Goal: Task Accomplishment & Management: Use online tool/utility

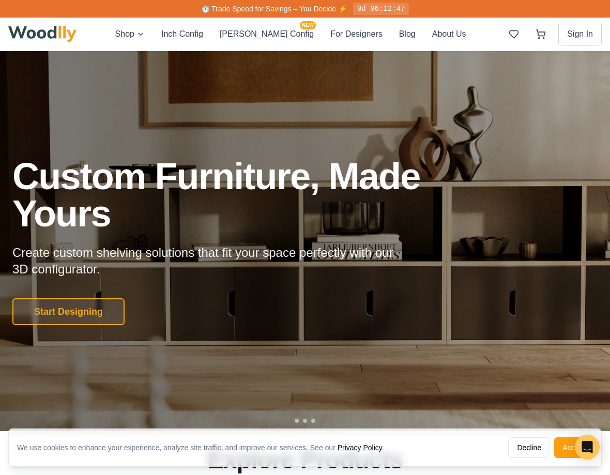
click at [271, 32] on button "Cella Config NEW" at bounding box center [267, 33] width 94 height 13
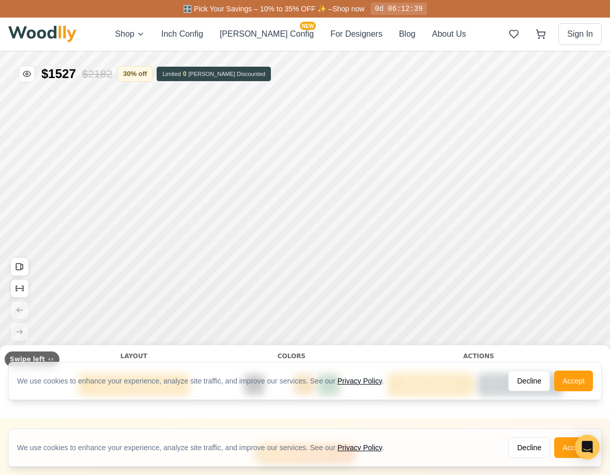
click at [564, 380] on button "Accept" at bounding box center [573, 380] width 39 height 21
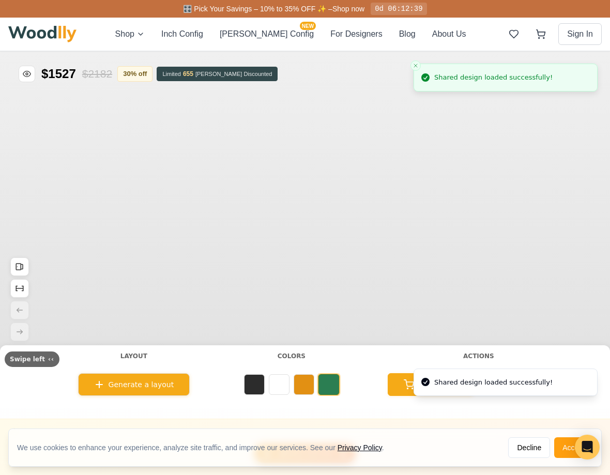
click at [529, 455] on button "Decline" at bounding box center [529, 447] width 42 height 21
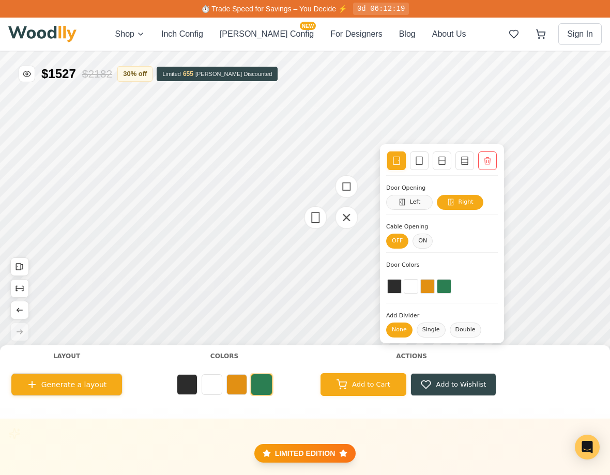
click at [343, 182] on icon at bounding box center [346, 186] width 12 height 12
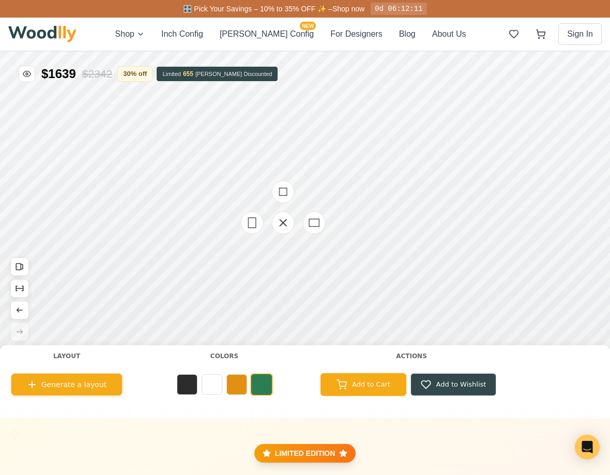
click at [312, 228] on icon at bounding box center [314, 222] width 12 height 12
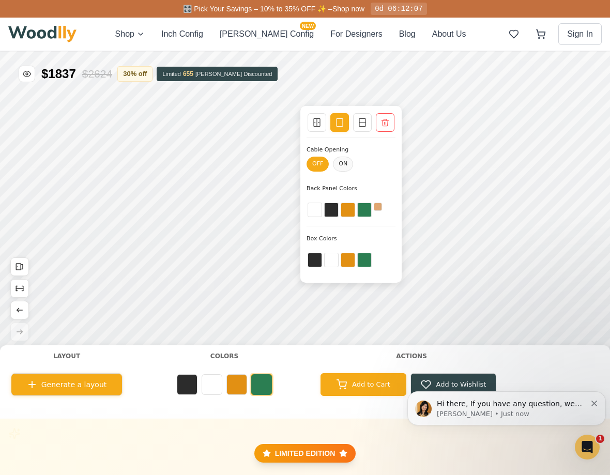
click at [314, 131] on div "Double Door" at bounding box center [316, 122] width 19 height 19
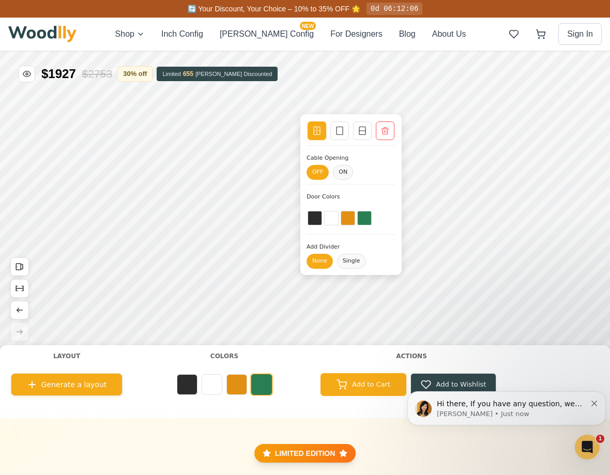
click at [349, 222] on button at bounding box center [348, 217] width 14 height 14
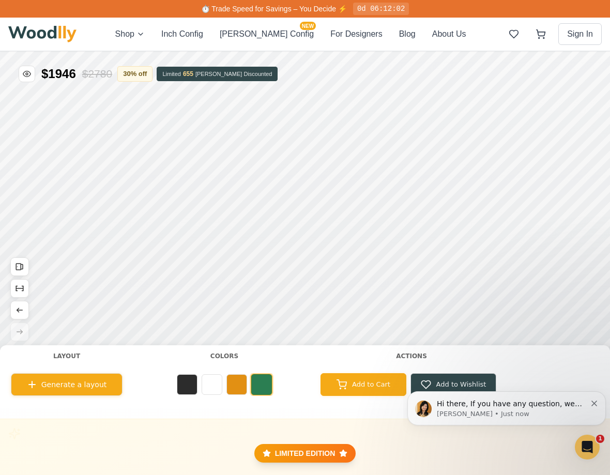
click at [243, 383] on button at bounding box center [236, 384] width 21 height 21
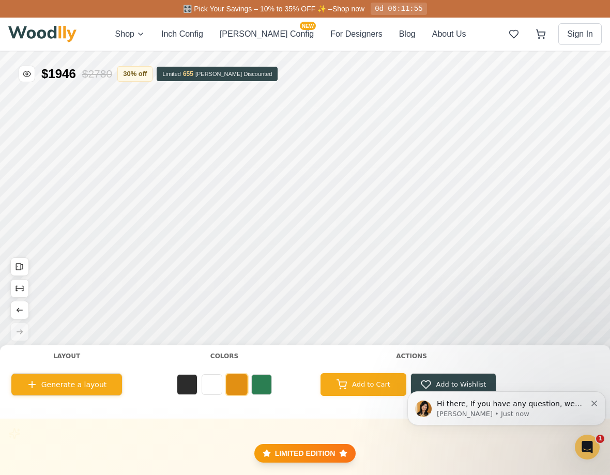
click at [258, 390] on button at bounding box center [261, 384] width 21 height 21
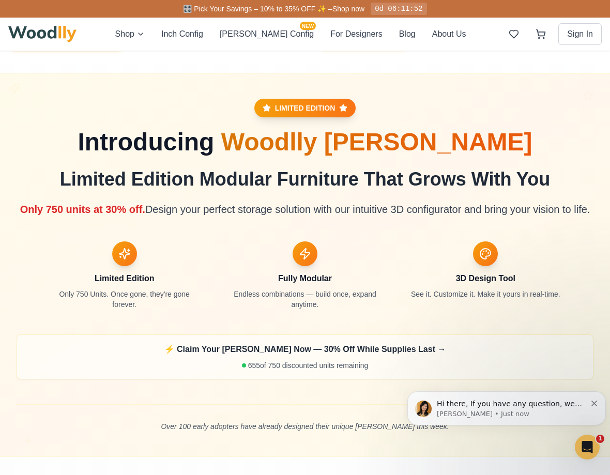
scroll to position [355, 0]
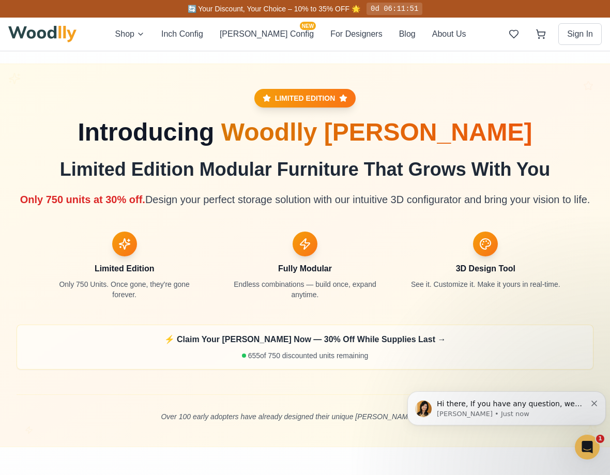
click at [597, 404] on button "Dismiss notification" at bounding box center [594, 402] width 7 height 8
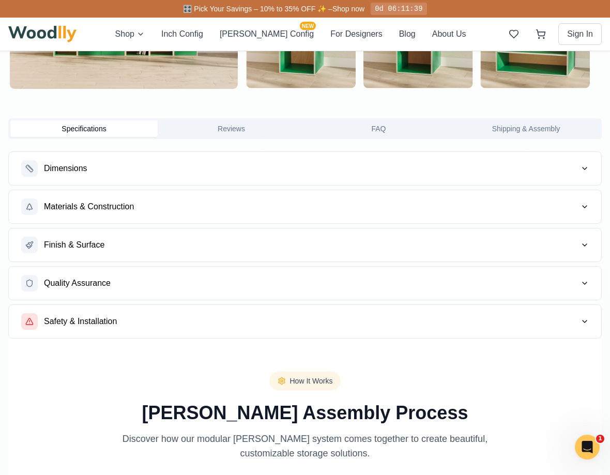
scroll to position [1111, 0]
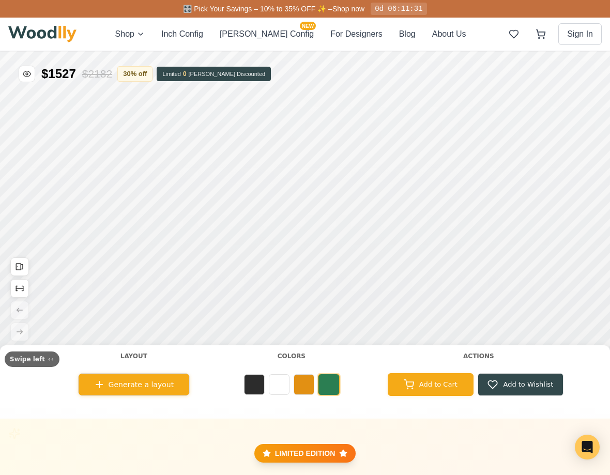
scroll to position [195, 0]
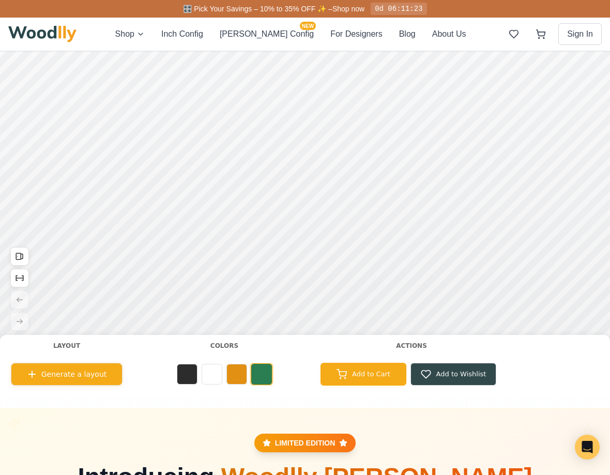
scroll to position [796, 0]
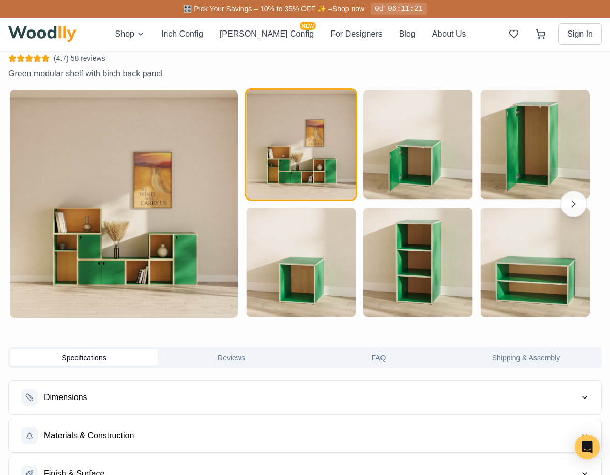
click at [180, 419] on button "Materials & Construction" at bounding box center [305, 435] width 592 height 33
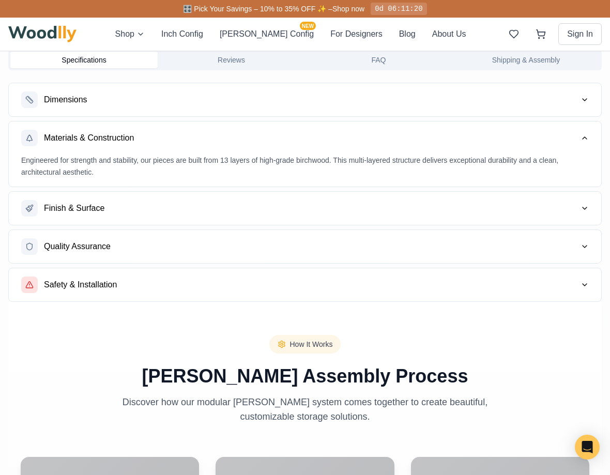
click at [154, 225] on button "Finish & Surface" at bounding box center [305, 208] width 592 height 33
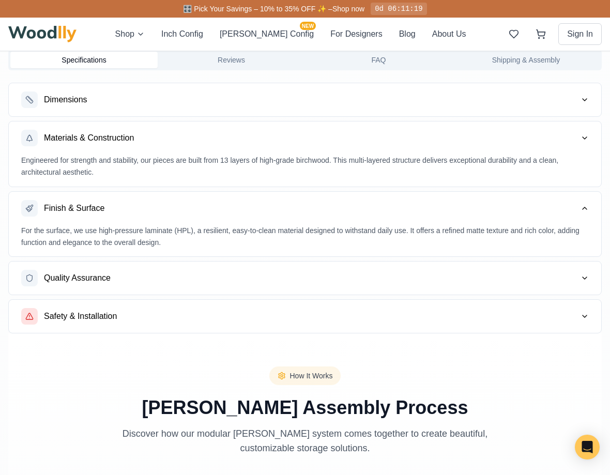
click at [154, 225] on button "Finish & Surface" at bounding box center [305, 208] width 592 height 33
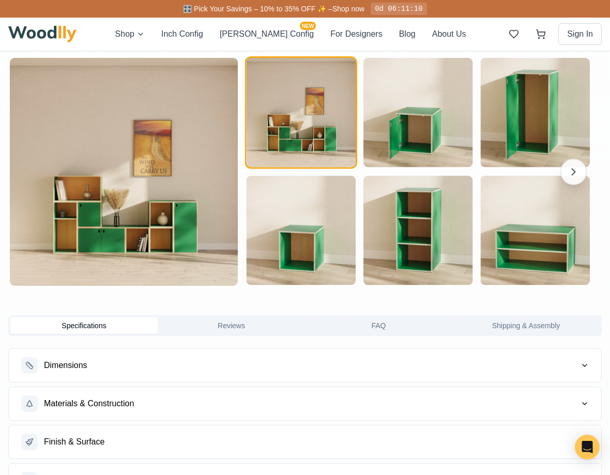
scroll to position [925, 0]
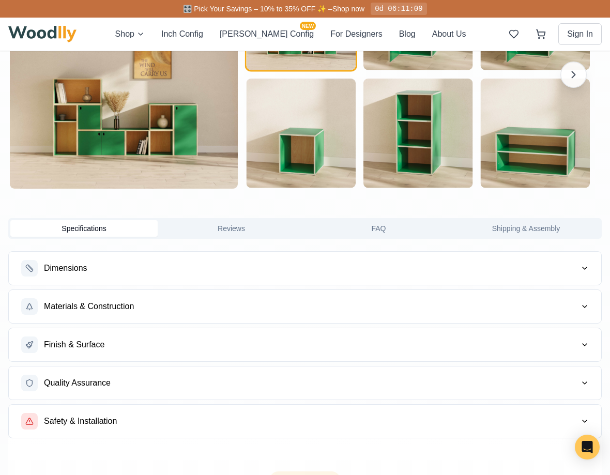
click at [250, 220] on button "Reviews" at bounding box center [231, 228] width 147 height 17
click at [224, 220] on button "Reviews" at bounding box center [231, 228] width 147 height 17
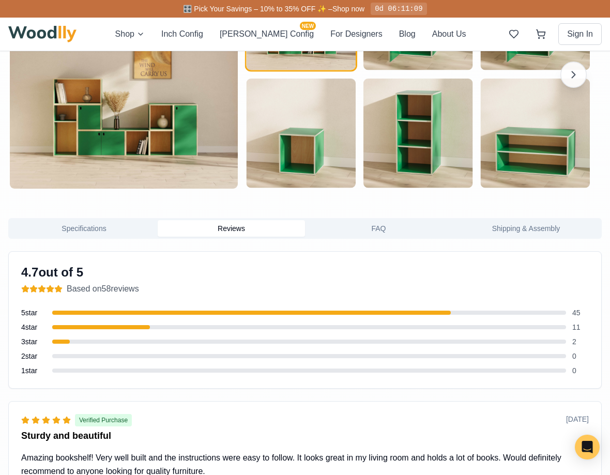
click at [235, 220] on button "Reviews" at bounding box center [231, 228] width 147 height 17
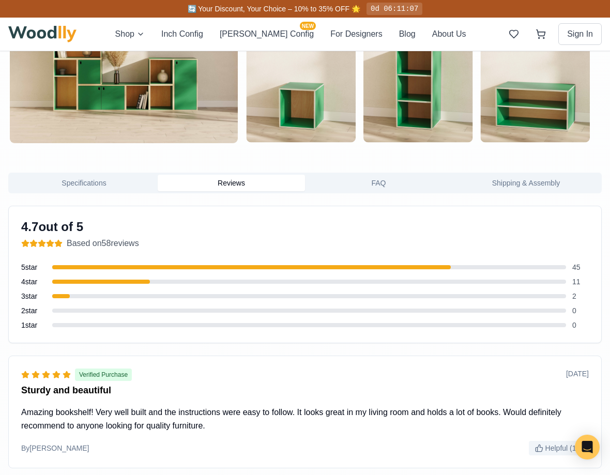
click at [380, 191] on button "FAQ" at bounding box center [378, 183] width 147 height 17
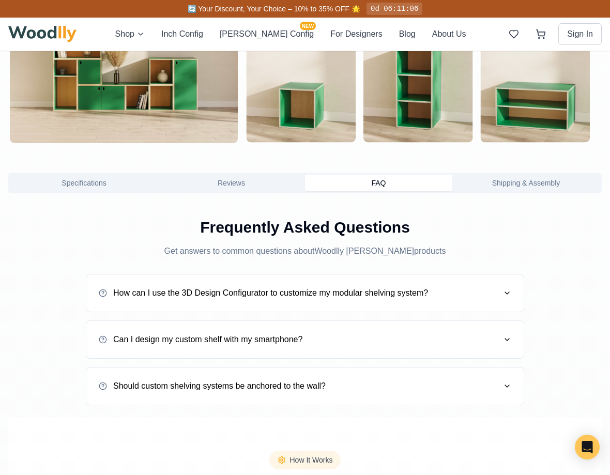
click at [428, 299] on div "How can I use the 3D Design Configurator to customize my modular shelving syste…" at bounding box center [263, 293] width 329 height 12
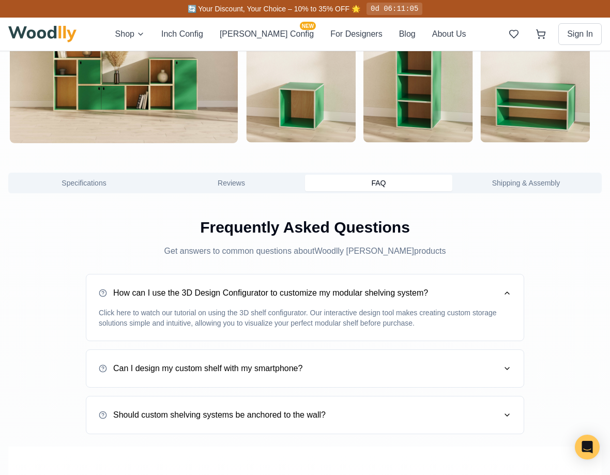
click at [505, 373] on icon "button" at bounding box center [507, 368] width 8 height 8
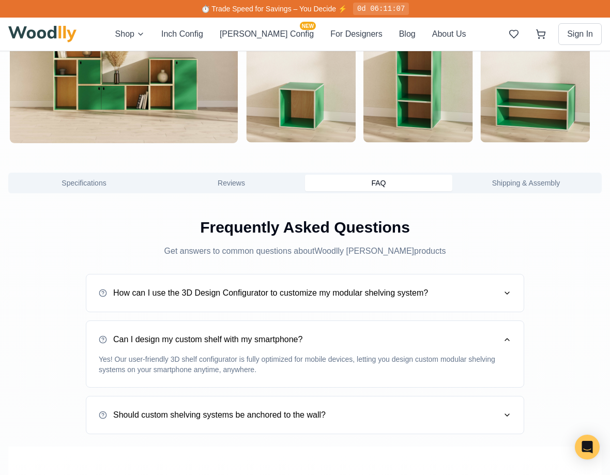
click at [503, 191] on button "Shipping & Assembly" at bounding box center [525, 183] width 147 height 17
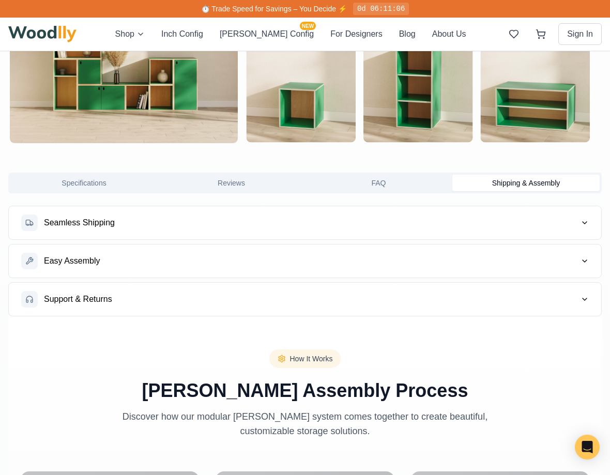
click at [501, 237] on button "Seamless Shipping" at bounding box center [305, 222] width 592 height 33
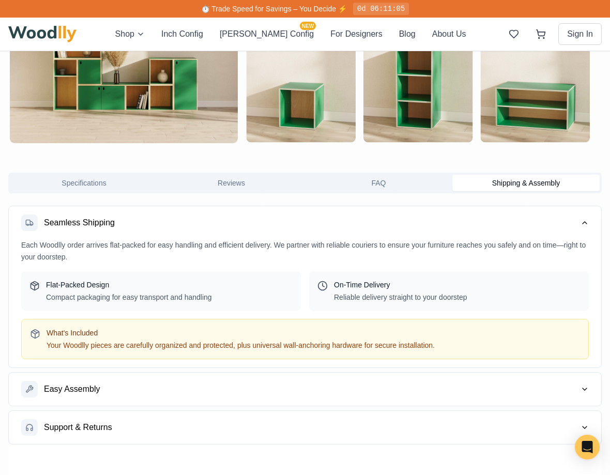
click at [549, 388] on button "Easy Assembly" at bounding box center [305, 389] width 592 height 33
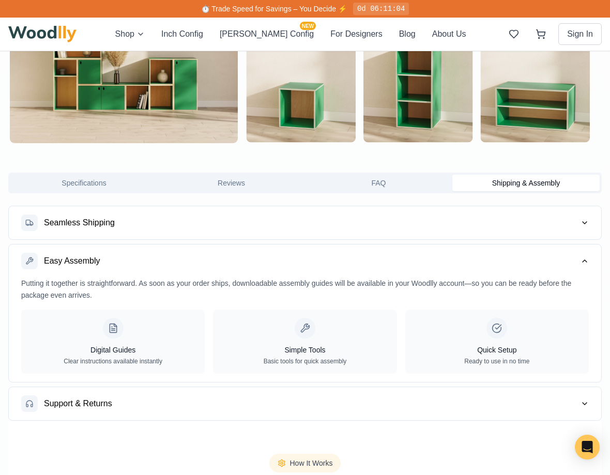
click at [519, 420] on button "Support & Returns" at bounding box center [305, 403] width 592 height 33
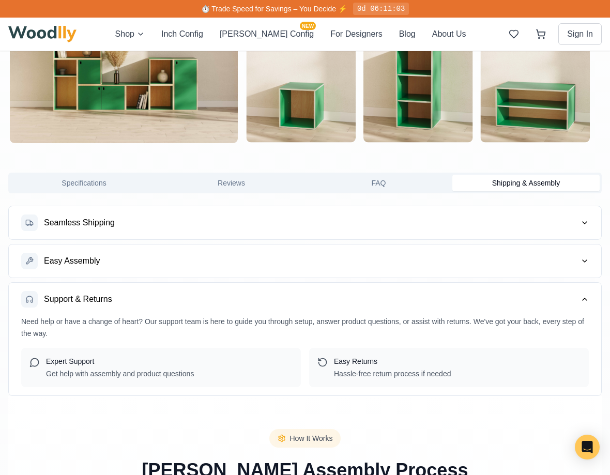
click at [113, 191] on button "Specifications" at bounding box center [83, 183] width 147 height 17
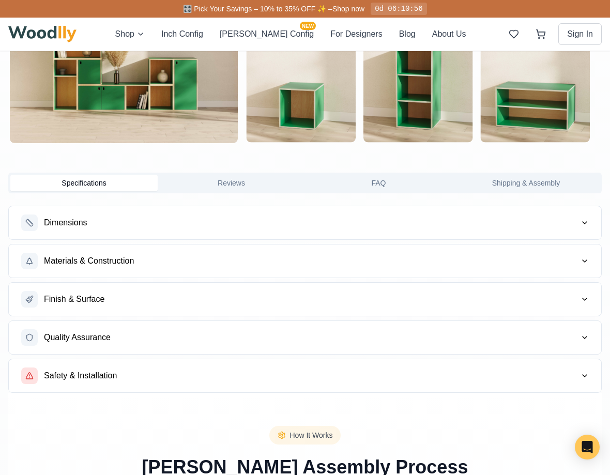
click at [193, 235] on button "Dimensions" at bounding box center [305, 222] width 592 height 33
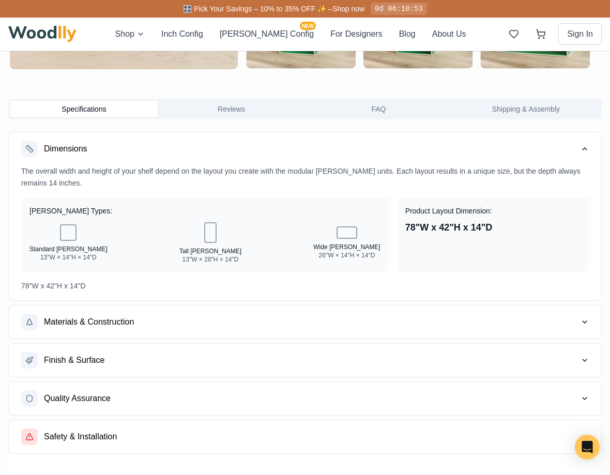
scroll to position [1045, 0]
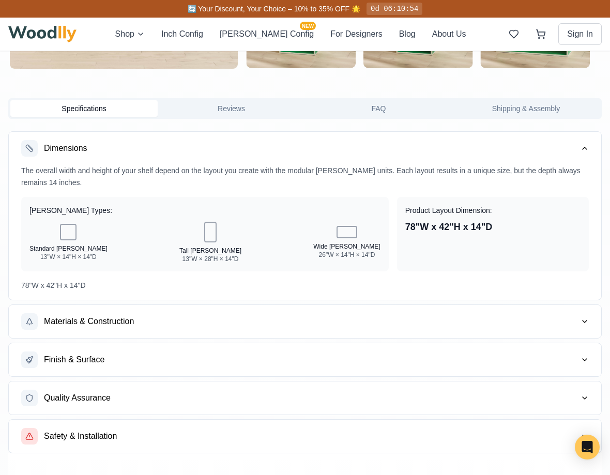
click at [398, 335] on button "Materials & Construction" at bounding box center [305, 321] width 592 height 33
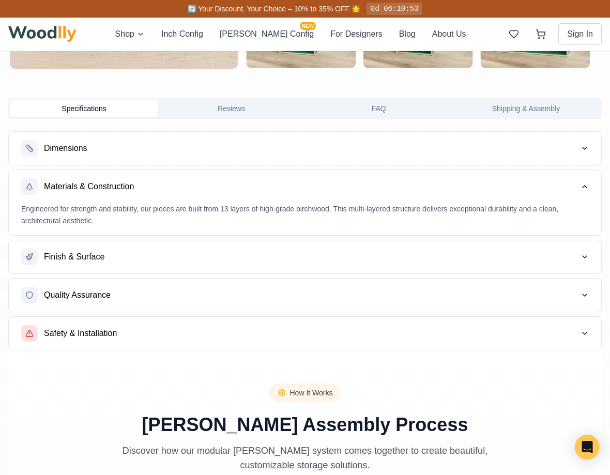
click at [300, 268] on button "Finish & Surface" at bounding box center [305, 256] width 592 height 33
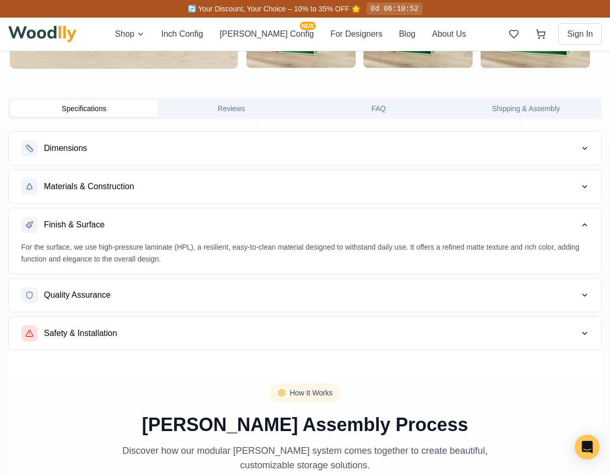
click at [354, 312] on button "Quality Assurance" at bounding box center [305, 295] width 592 height 33
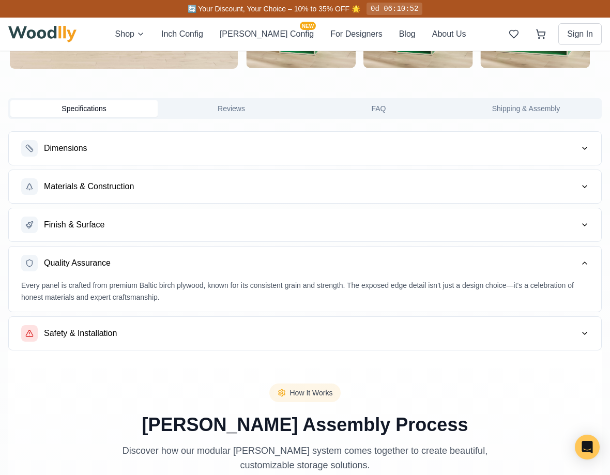
click at [385, 342] on button "Safety & Installation" at bounding box center [305, 333] width 592 height 33
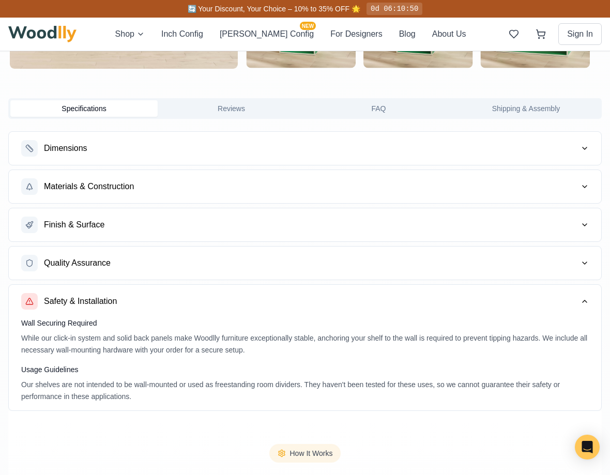
click at [201, 165] on button "Dimensions" at bounding box center [305, 148] width 592 height 33
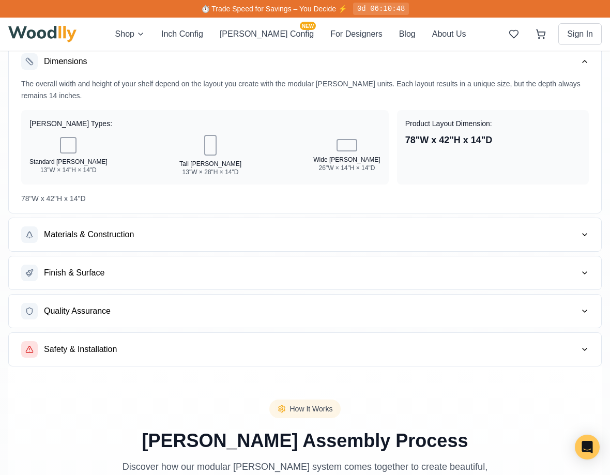
scroll to position [1170, 0]
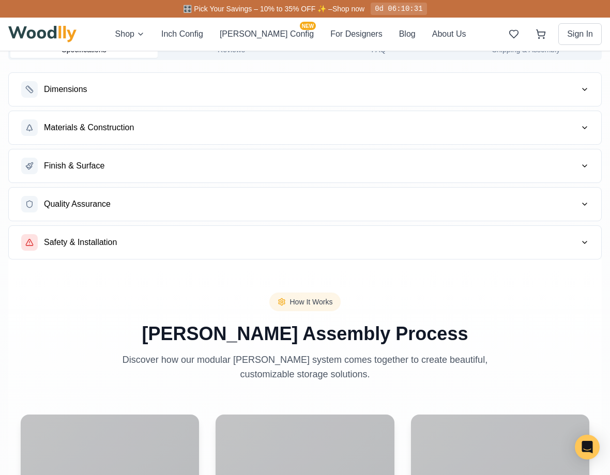
scroll to position [1151, 0]
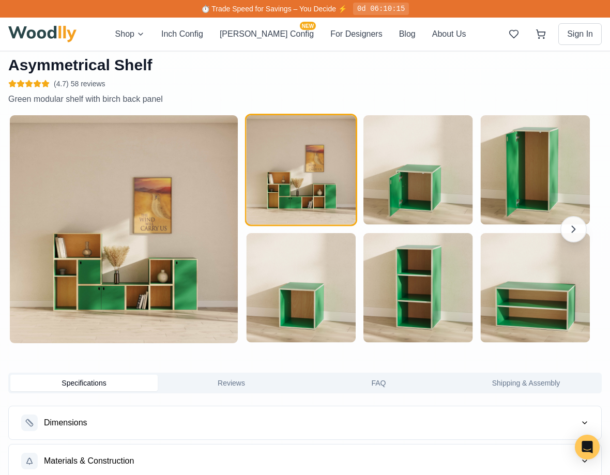
scroll to position [774, 0]
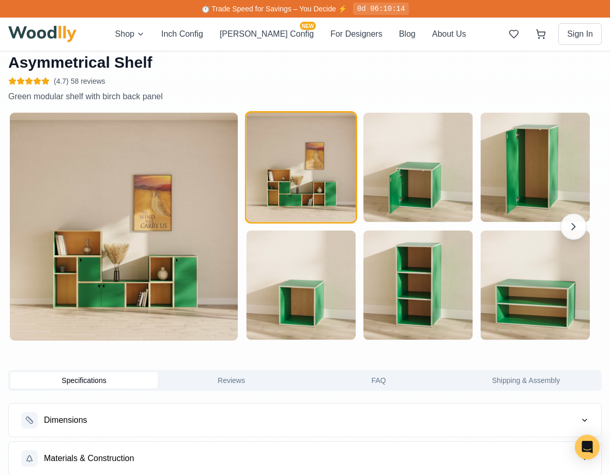
click at [343, 288] on img "button" at bounding box center [300, 285] width 109 height 109
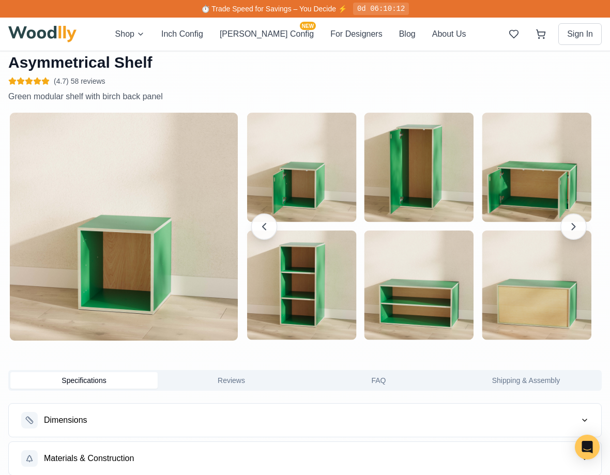
scroll to position [0, 74]
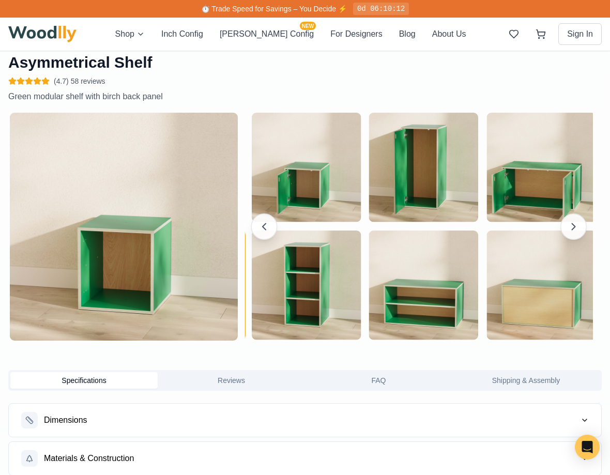
click at [412, 310] on img "button" at bounding box center [423, 285] width 109 height 109
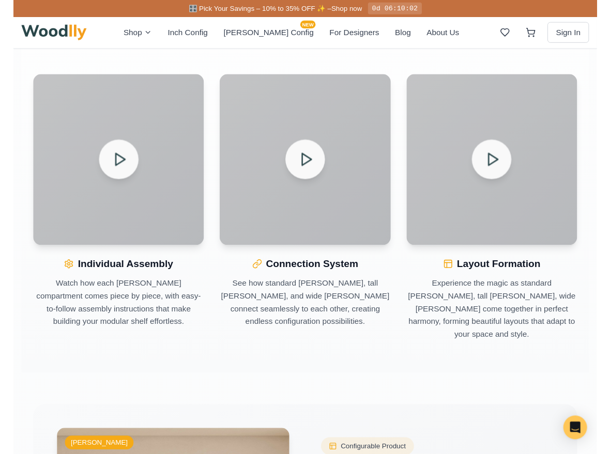
scroll to position [1442, 0]
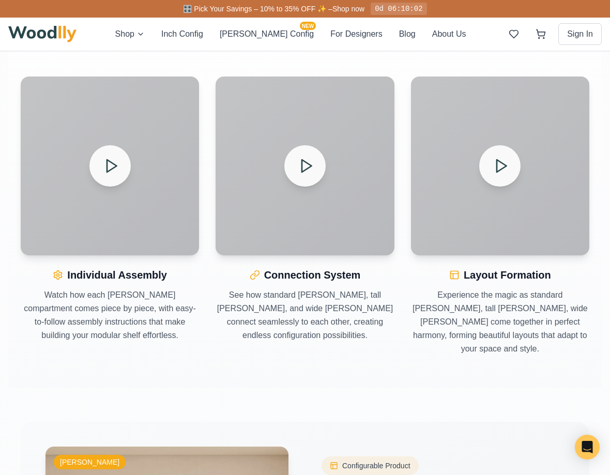
click at [105, 187] on button at bounding box center [109, 165] width 41 height 41
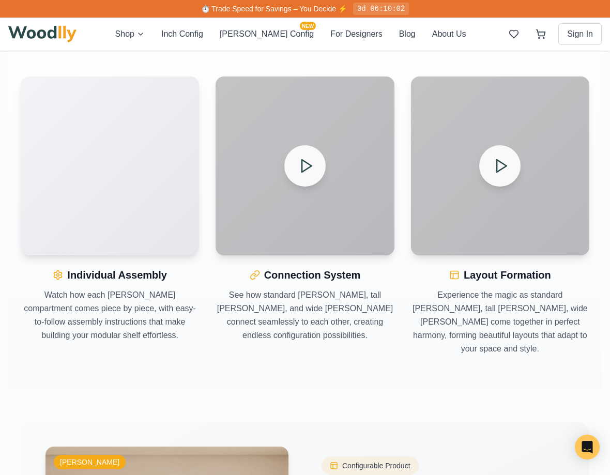
click at [111, 194] on video "Your browser does not support the video tag." at bounding box center [110, 165] width 178 height 178
click at [304, 172] on polygon at bounding box center [307, 166] width 10 height 12
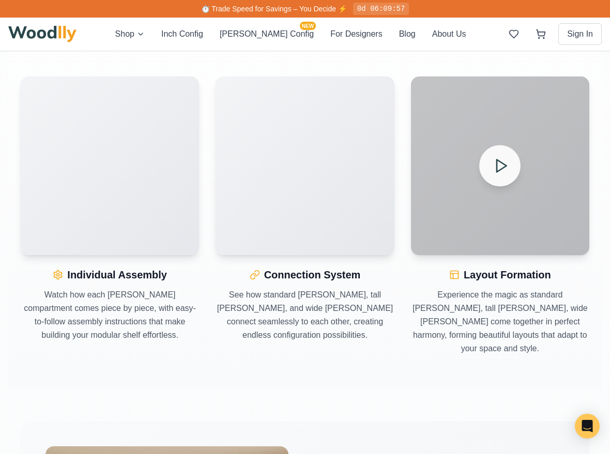
click at [497, 172] on polygon at bounding box center [502, 166] width 10 height 12
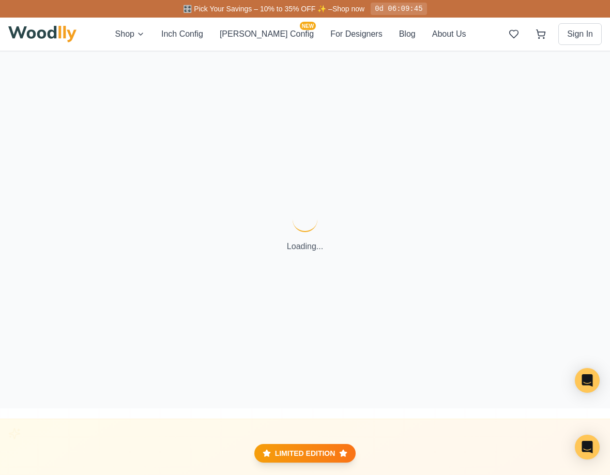
click at [203, 39] on button "Inch Config" at bounding box center [182, 34] width 42 height 12
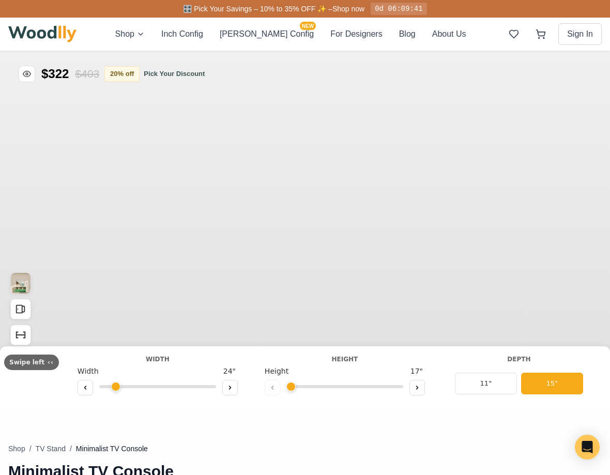
type input "63"
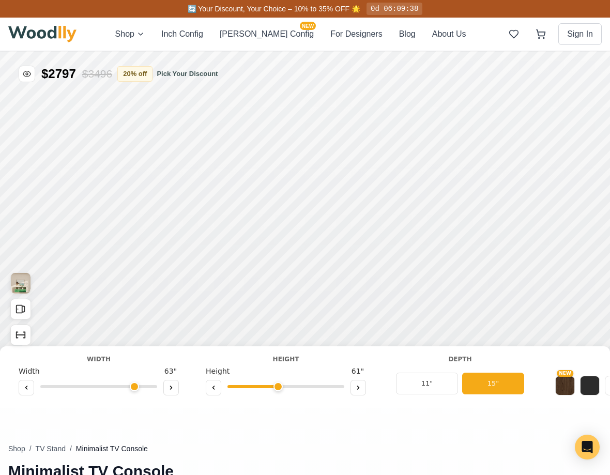
type input "4"
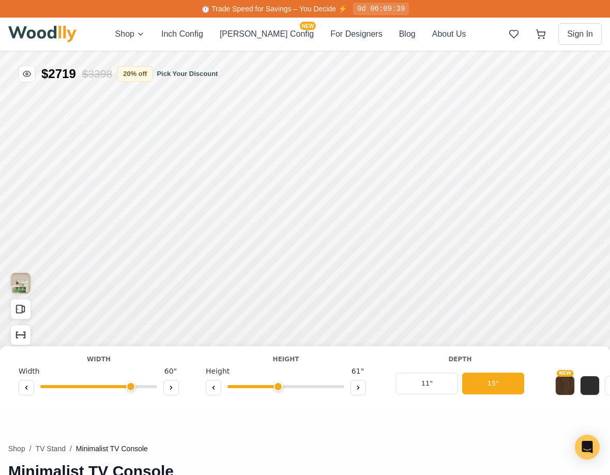
type input "61"
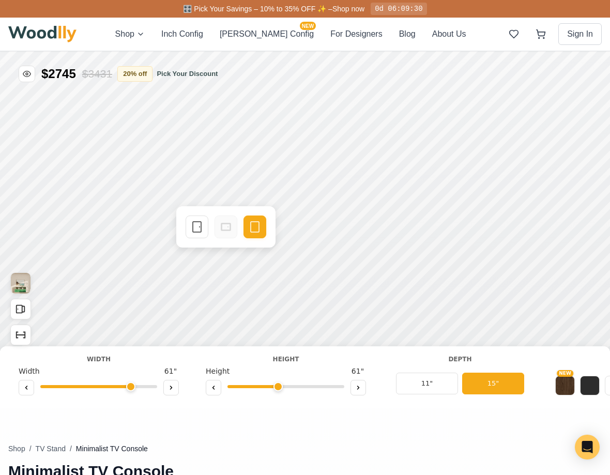
click at [439, 164] on div "View Gallery Open All Doors and Drawers Show Dimensions" at bounding box center [436, 152] width 21 height 72
click at [540, 205] on icon "Open All Doors and Drawers" at bounding box center [534, 203] width 11 height 11
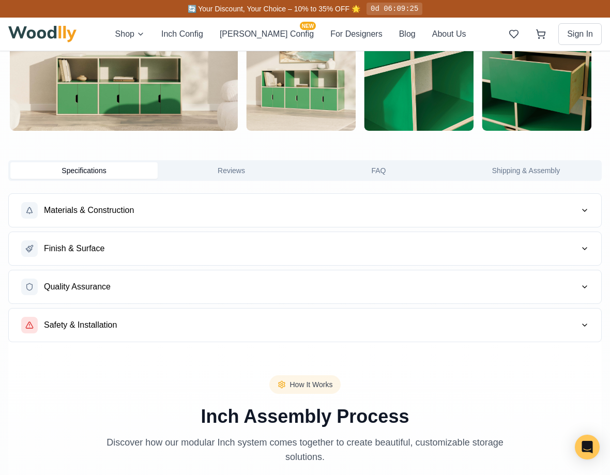
scroll to position [638, 0]
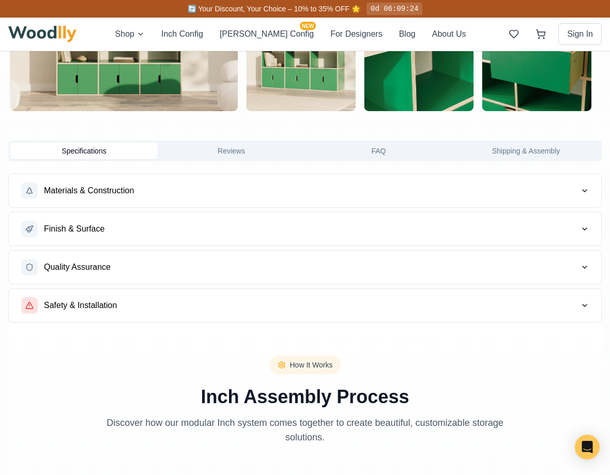
click at [216, 193] on button "Materials & Construction" at bounding box center [305, 190] width 592 height 33
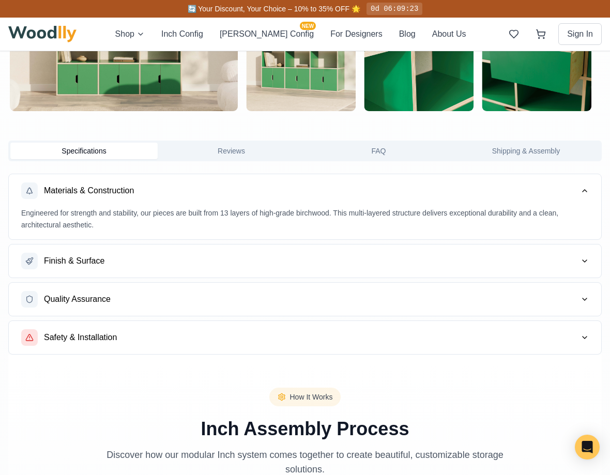
click at [221, 204] on button "Materials & Construction" at bounding box center [305, 190] width 592 height 33
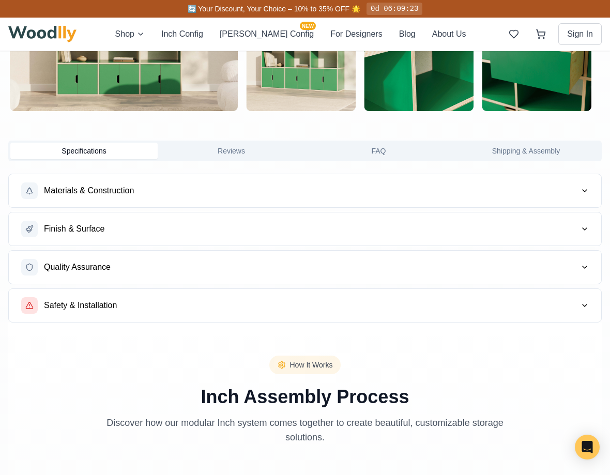
click at [248, 238] on button "Finish & Surface" at bounding box center [305, 228] width 592 height 33
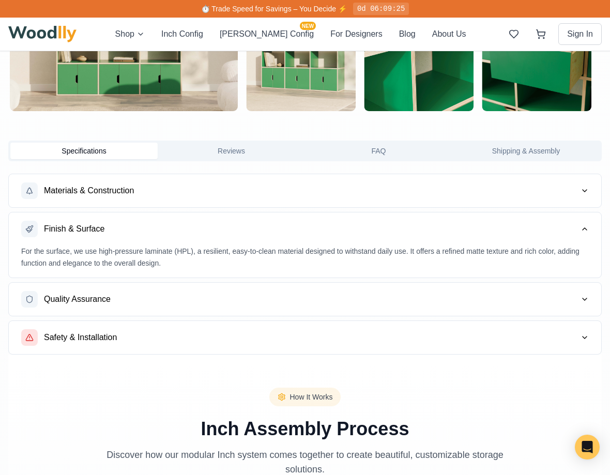
click at [247, 238] on button "Finish & Surface" at bounding box center [305, 228] width 592 height 33
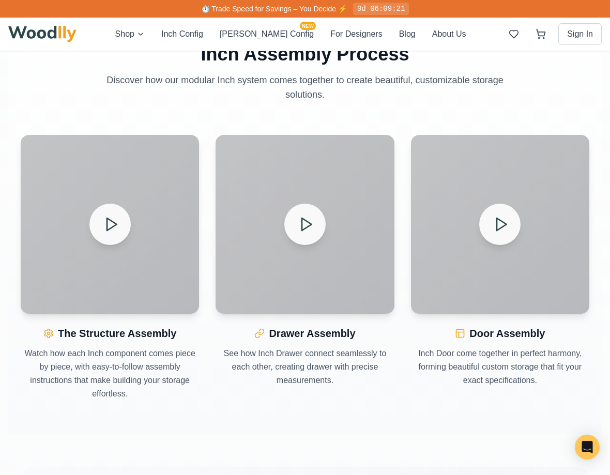
scroll to position [978, 0]
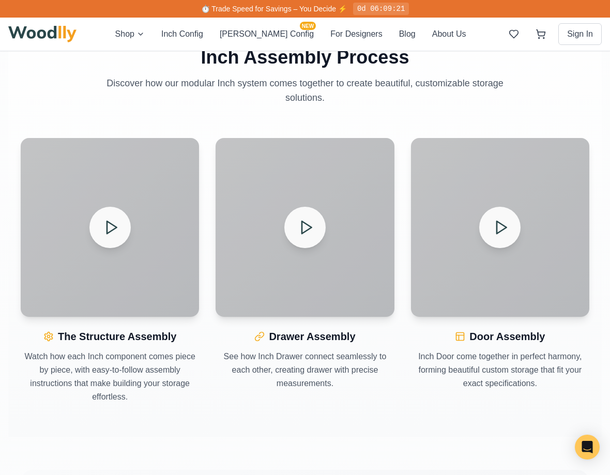
click at [99, 238] on button at bounding box center [109, 227] width 41 height 41
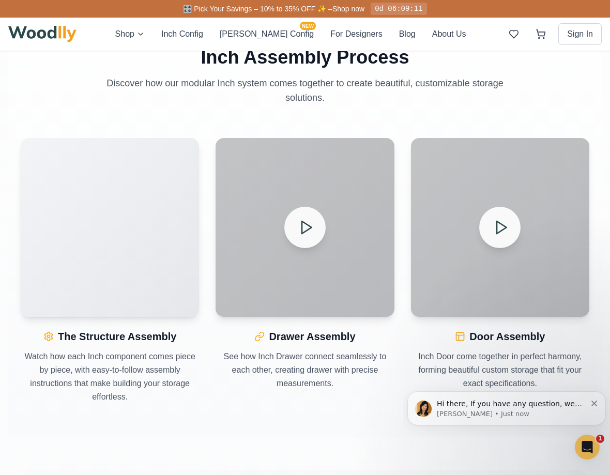
scroll to position [0, 0]
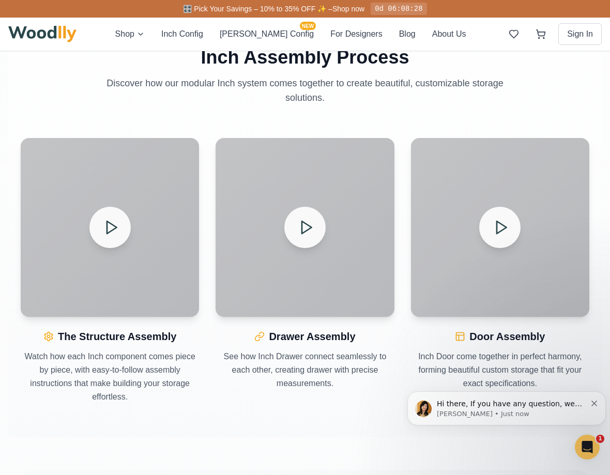
click at [303, 226] on icon at bounding box center [306, 227] width 17 height 17
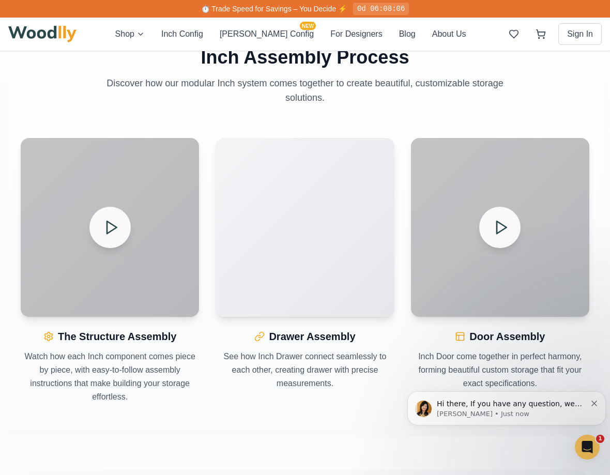
click at [286, 236] on video "Your browser does not support the video tag." at bounding box center [304, 227] width 178 height 178
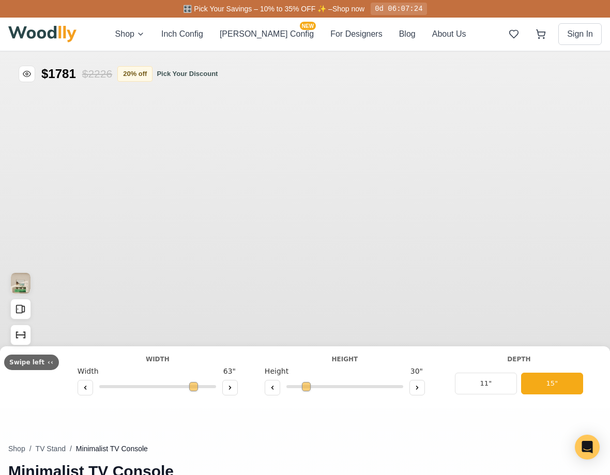
type input "63"
type input "2"
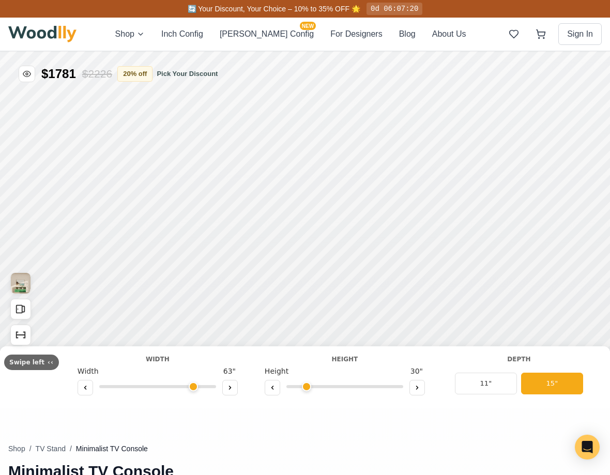
click at [14, 342] on button "Show Dimensions" at bounding box center [20, 334] width 21 height 21
click at [35, 311] on button "Show Dimensions" at bounding box center [40, 303] width 21 height 21
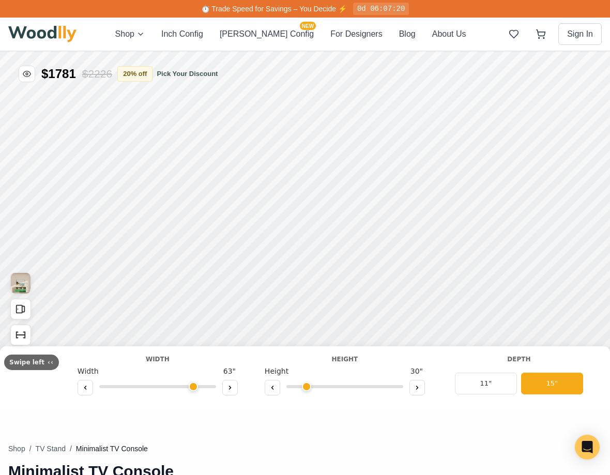
click at [153, 182] on icon "Open All Doors and Drawers" at bounding box center [150, 180] width 11 height 11
click at [187, 165] on icon "Open All Doors and Drawers" at bounding box center [183, 164] width 11 height 11
click at [310, 67] on div "9"" at bounding box center [300, 63] width 23 height 23
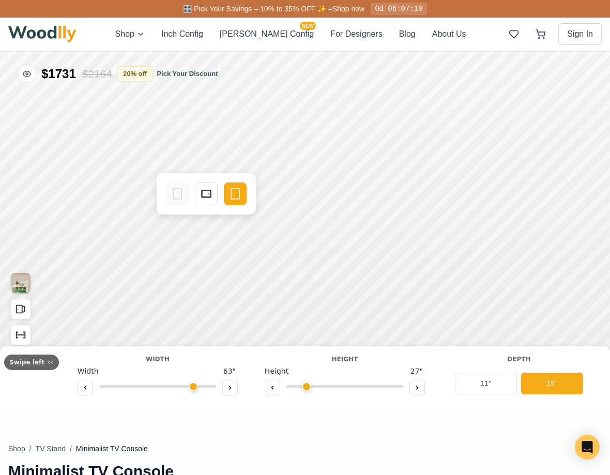
click at [227, 164] on icon at bounding box center [226, 162] width 12 height 12
